Goal: Find specific page/section: Find specific page/section

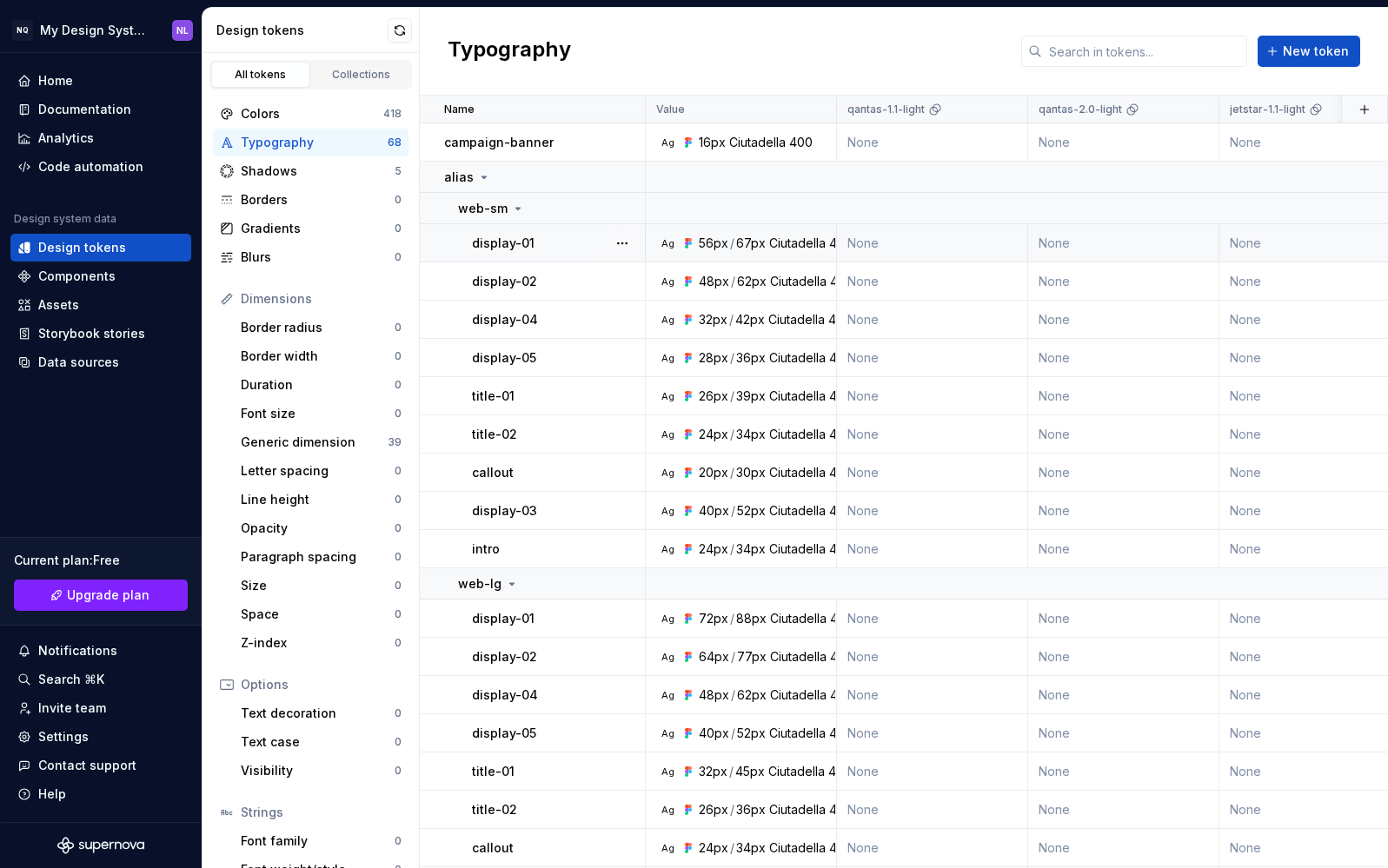
click at [715, 243] on div "56px" at bounding box center [714, 244] width 29 height 18
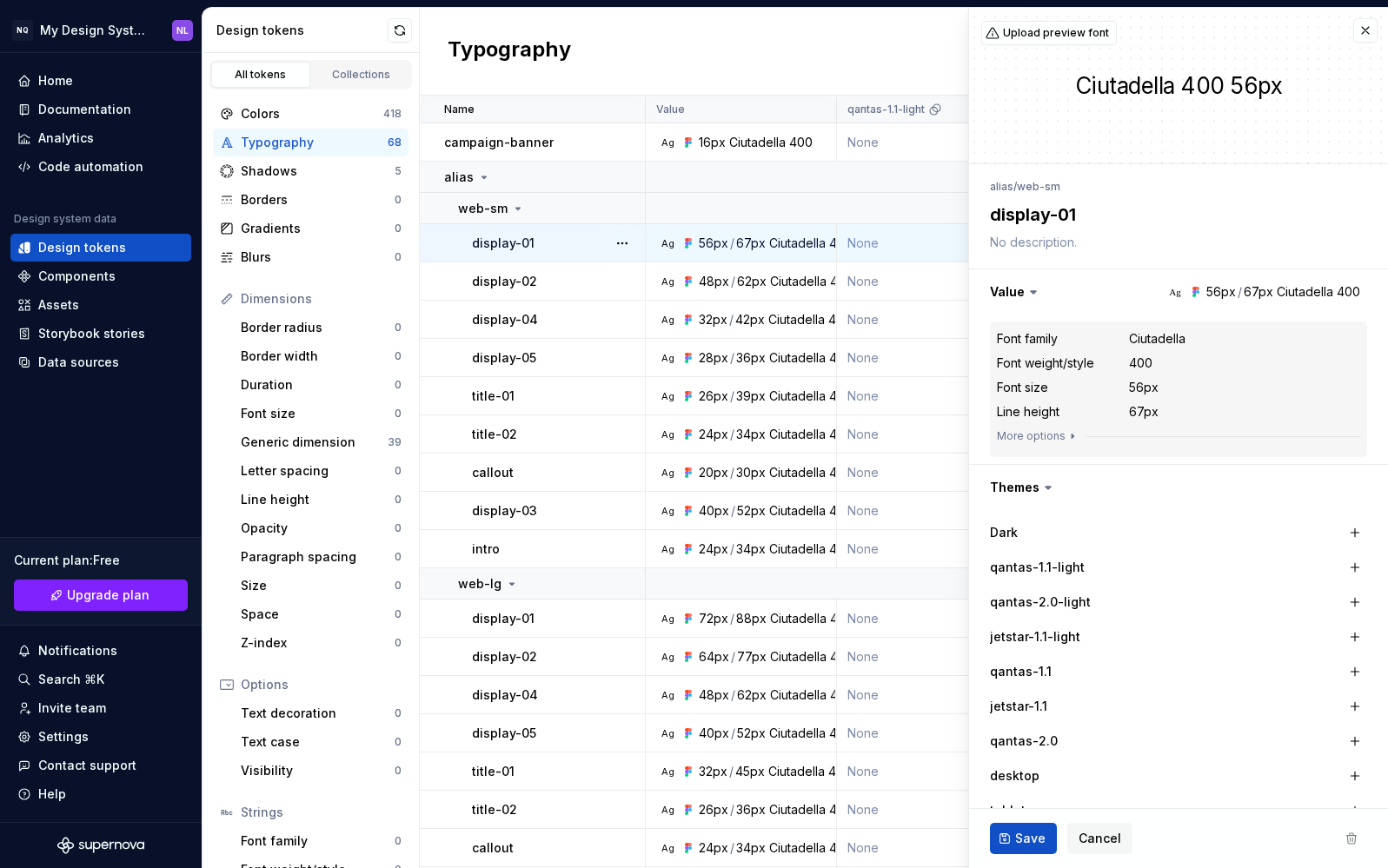
click at [516, 241] on p "display-01" at bounding box center [503, 244] width 62 height 18
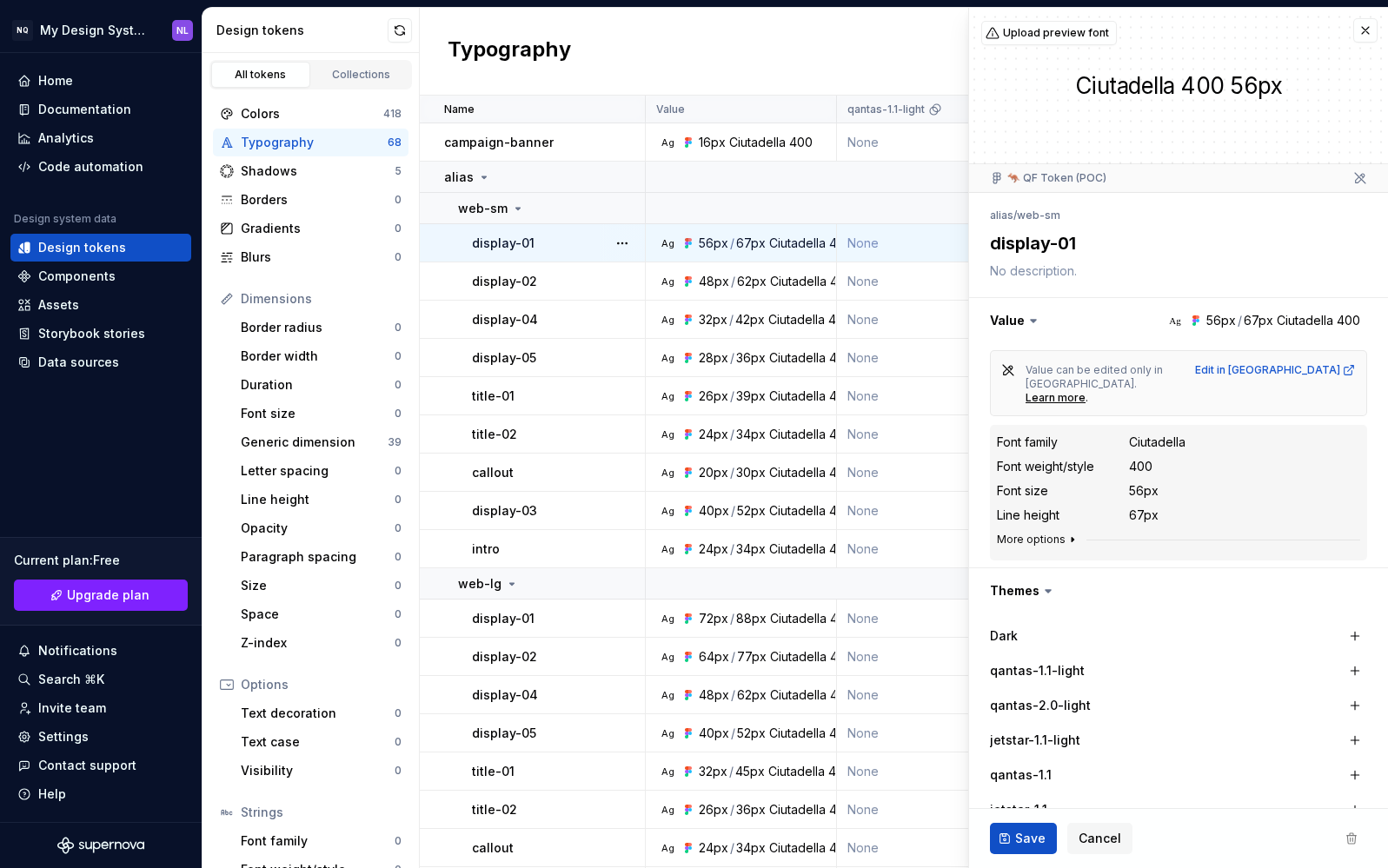
click at [1066, 533] on icon "button" at bounding box center [1073, 539] width 14 height 14
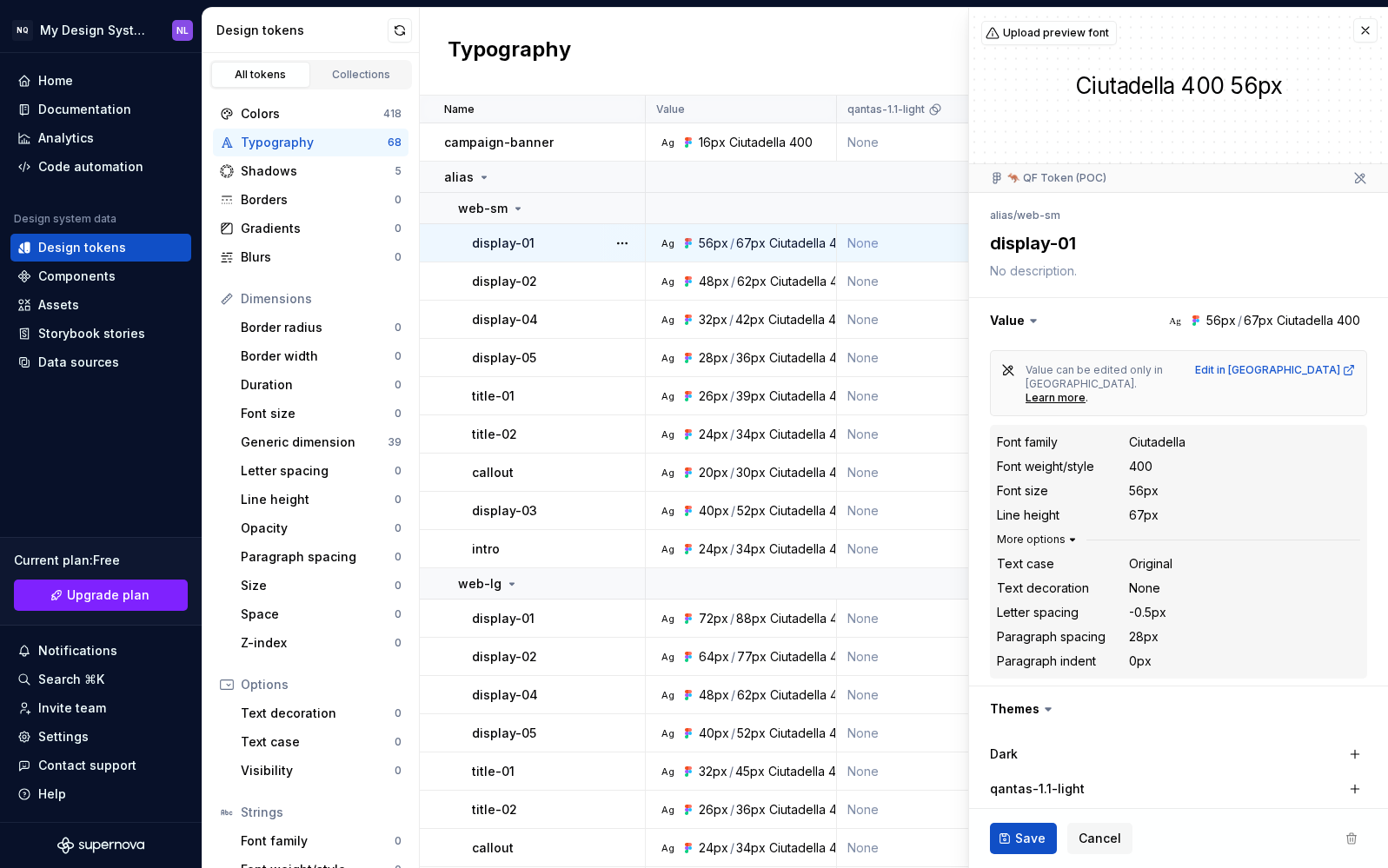
click at [1066, 533] on icon "button" at bounding box center [1073, 539] width 14 height 14
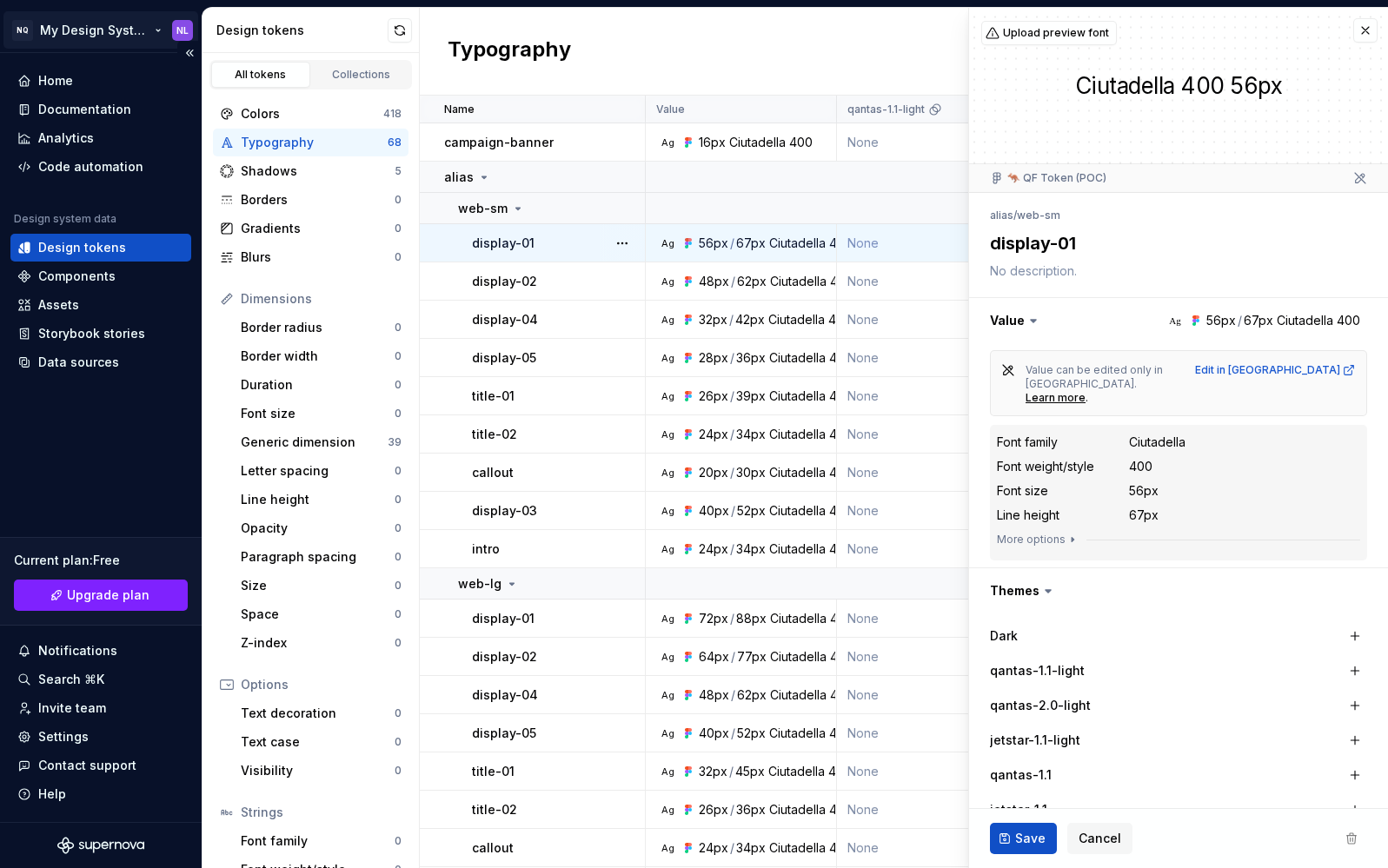
click at [122, 30] on html "NQ My Design System NL Home Documentation Analytics Code automation Design syst…" at bounding box center [694, 434] width 1388 height 868
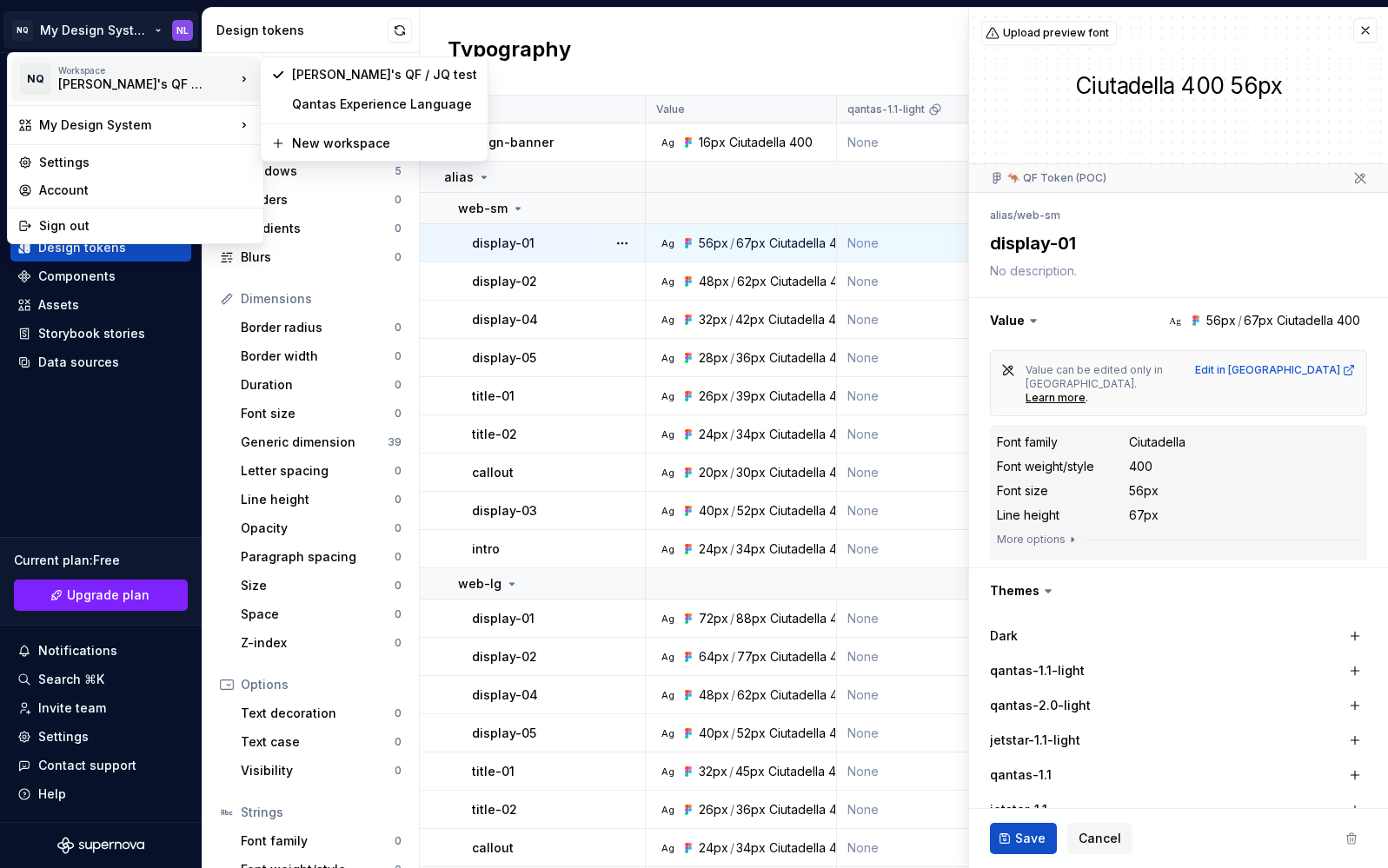
type textarea "*"
click at [343, 103] on div "Qantas Experience Language" at bounding box center [384, 104] width 185 height 18
